Goal: Task Accomplishment & Management: Manage account settings

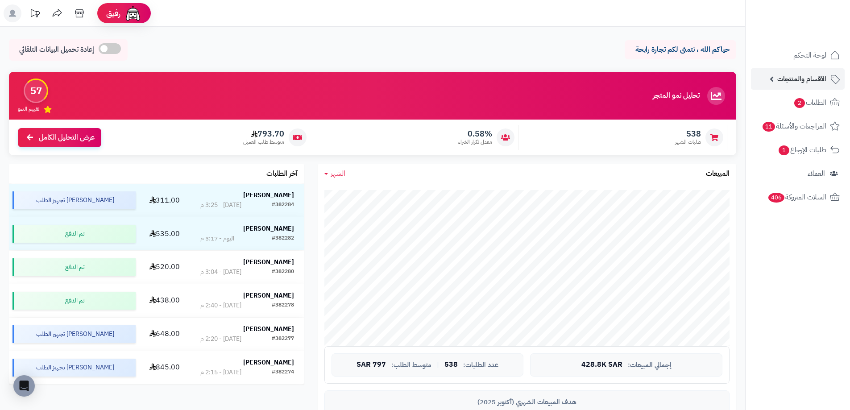
click at [768, 80] on link "الأقسام والمنتجات" at bounding box center [798, 78] width 94 height 21
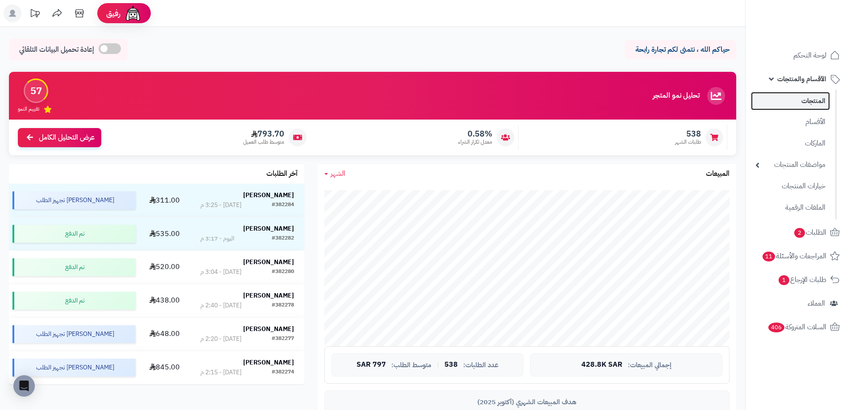
click at [811, 103] on link "المنتجات" at bounding box center [790, 101] width 79 height 18
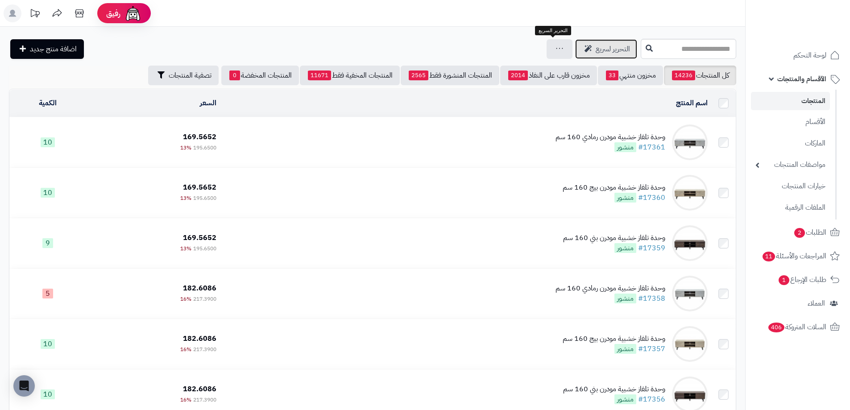
click at [596, 51] on span "التحرير لسريع" at bounding box center [613, 49] width 34 height 11
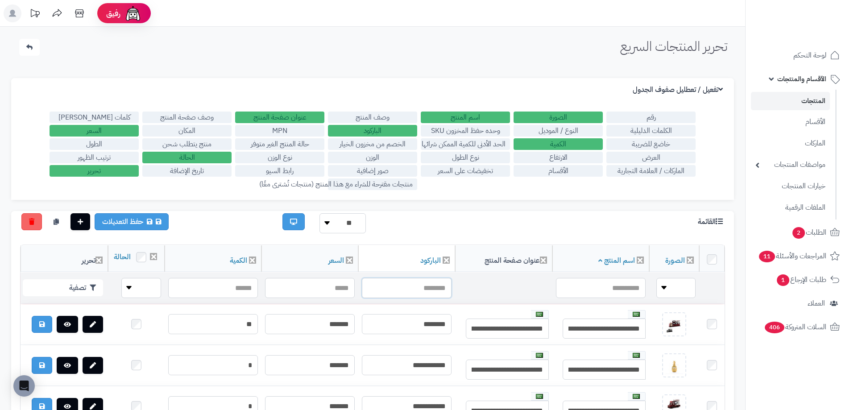
click at [433, 298] on input "text" at bounding box center [407, 288] width 90 height 20
type input "**********"
click at [58, 296] on button "تصفية" at bounding box center [63, 287] width 80 height 17
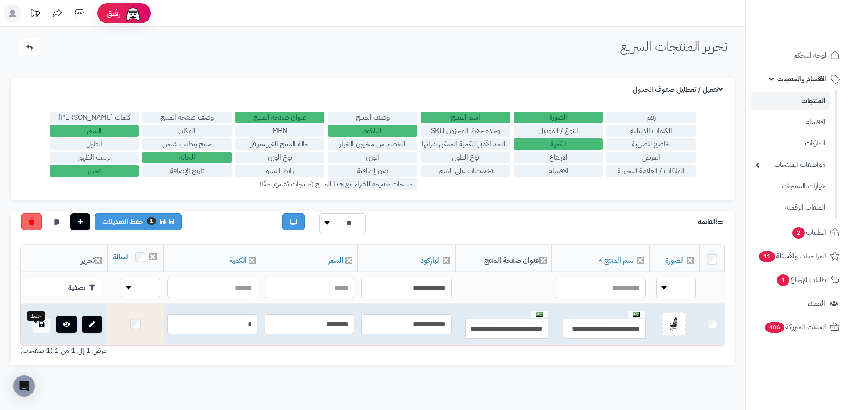
click at [32, 333] on link at bounding box center [42, 324] width 20 height 17
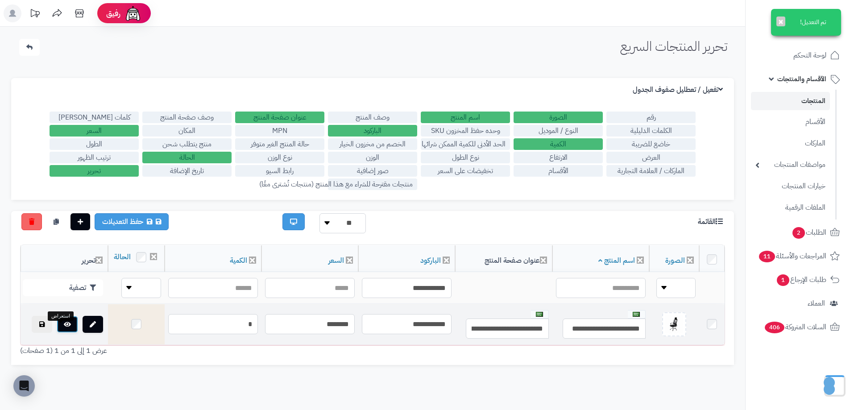
click at [64, 333] on link at bounding box center [67, 324] width 21 height 17
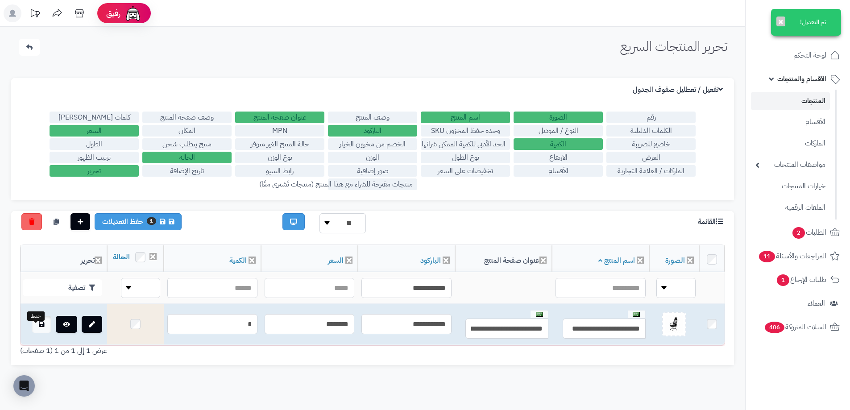
click at [42, 333] on link at bounding box center [42, 324] width 20 height 17
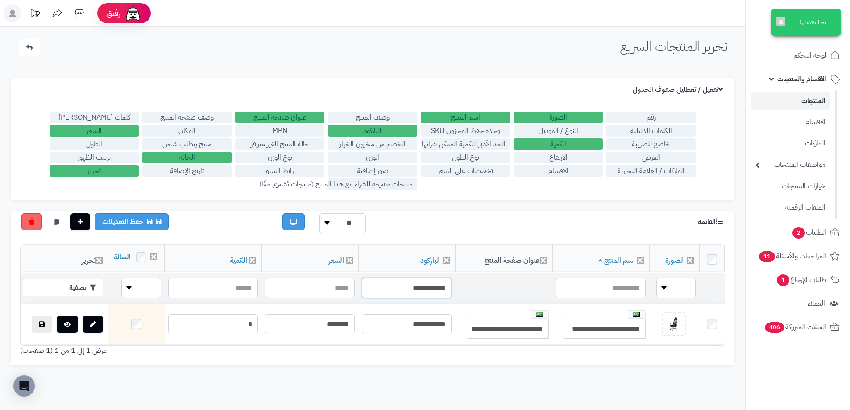
click at [399, 298] on input "**********" at bounding box center [407, 288] width 90 height 20
type input "**********"
click at [80, 294] on button "تصفية" at bounding box center [63, 287] width 80 height 17
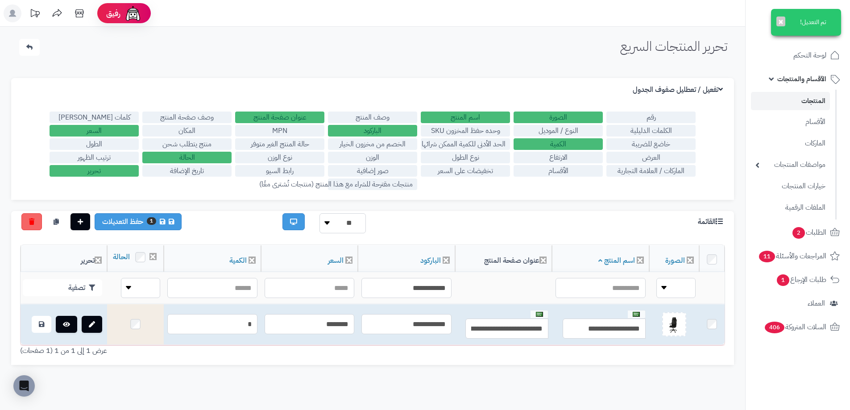
click at [23, 331] on td at bounding box center [64, 324] width 87 height 41
click at [32, 331] on link at bounding box center [42, 324] width 20 height 17
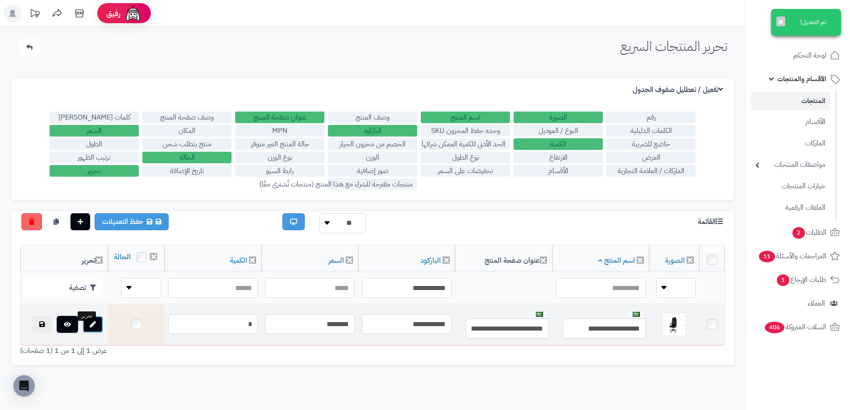
click at [90, 327] on icon at bounding box center [93, 324] width 6 height 6
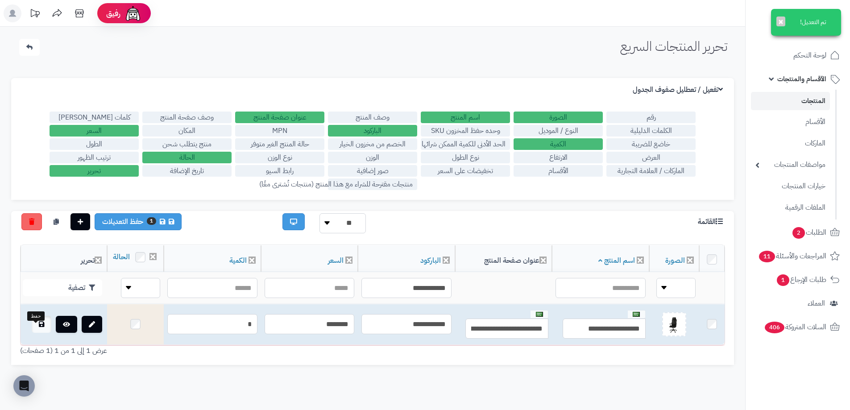
click at [39, 327] on icon at bounding box center [41, 324] width 5 height 6
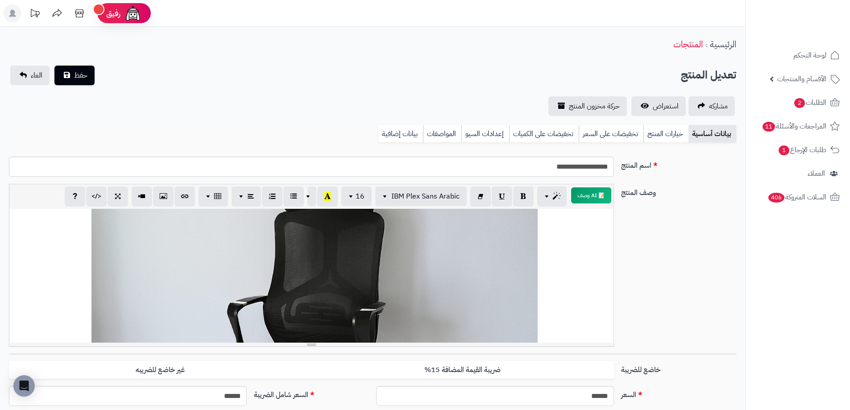
scroll to position [45, 0]
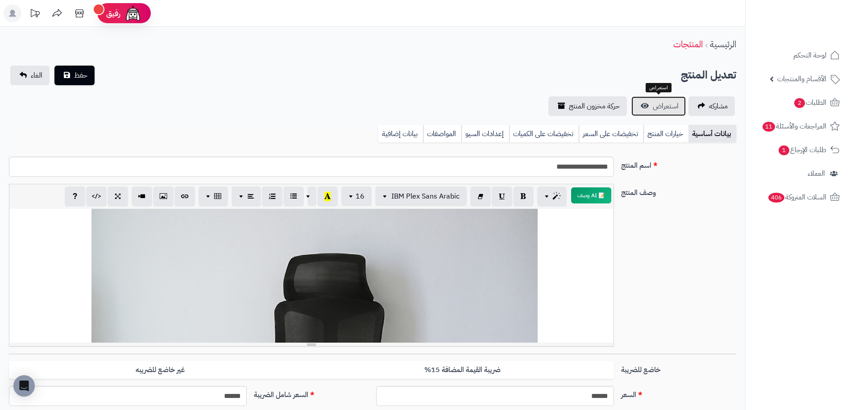
click at [650, 109] on link "استعراض" at bounding box center [658, 106] width 54 height 20
click at [804, 97] on span "الطلبات 2" at bounding box center [809, 102] width 33 height 12
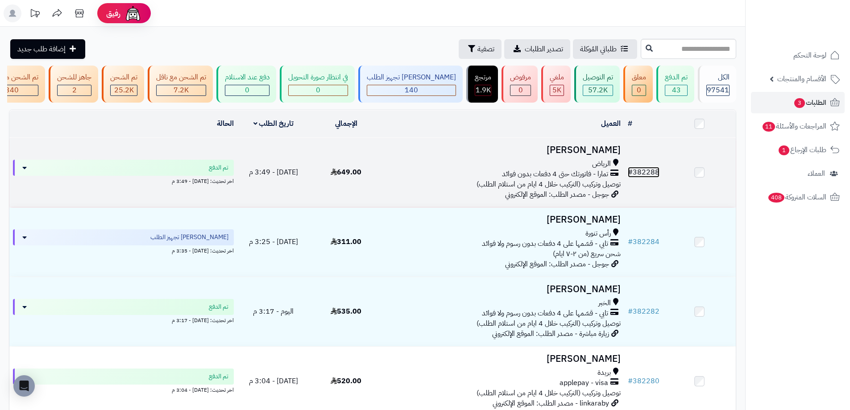
click at [640, 176] on link "# 382288" at bounding box center [644, 172] width 32 height 11
